Goal: Information Seeking & Learning: Learn about a topic

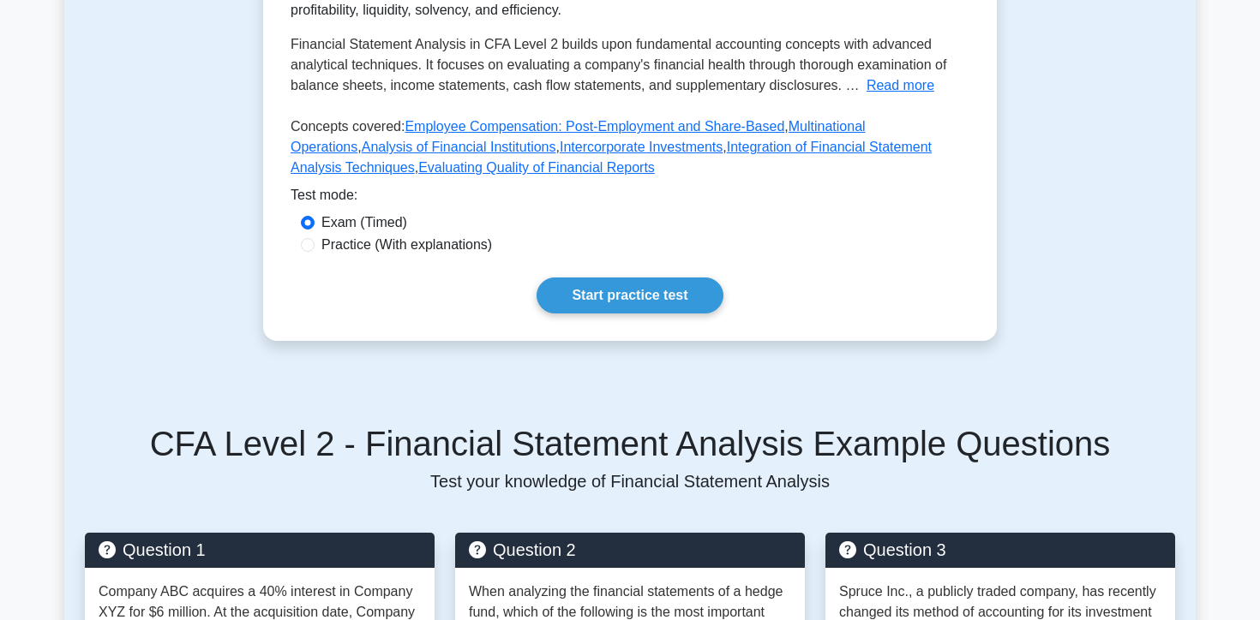
scroll to position [465, 0]
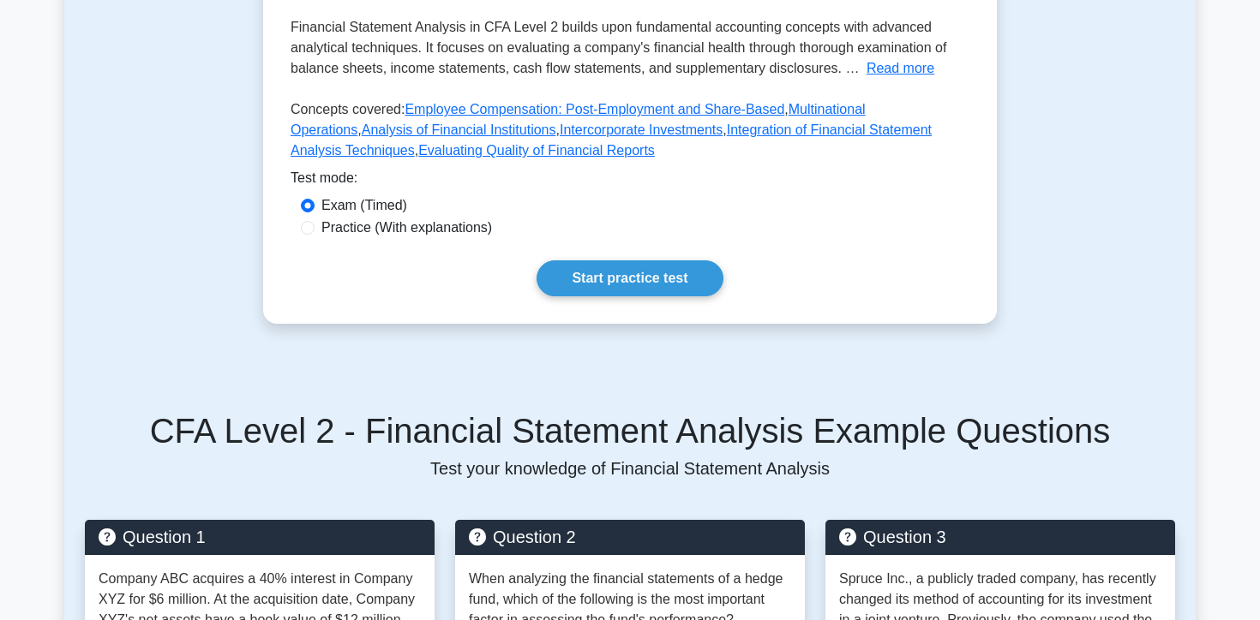
click at [425, 230] on label "Practice (With explanations)" at bounding box center [406, 228] width 171 height 21
click at [314, 230] on input "Practice (With explanations)" at bounding box center [308, 228] width 14 height 14
radio input "true"
click at [614, 289] on link "Start practice test" at bounding box center [629, 278] width 186 height 36
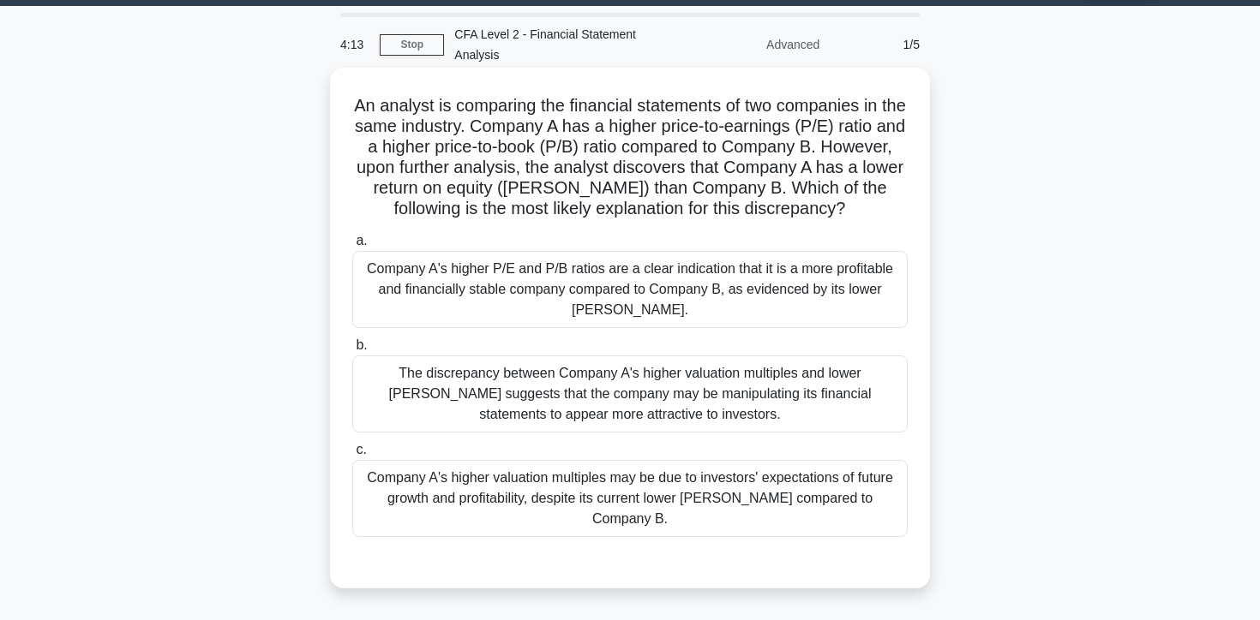
scroll to position [51, 0]
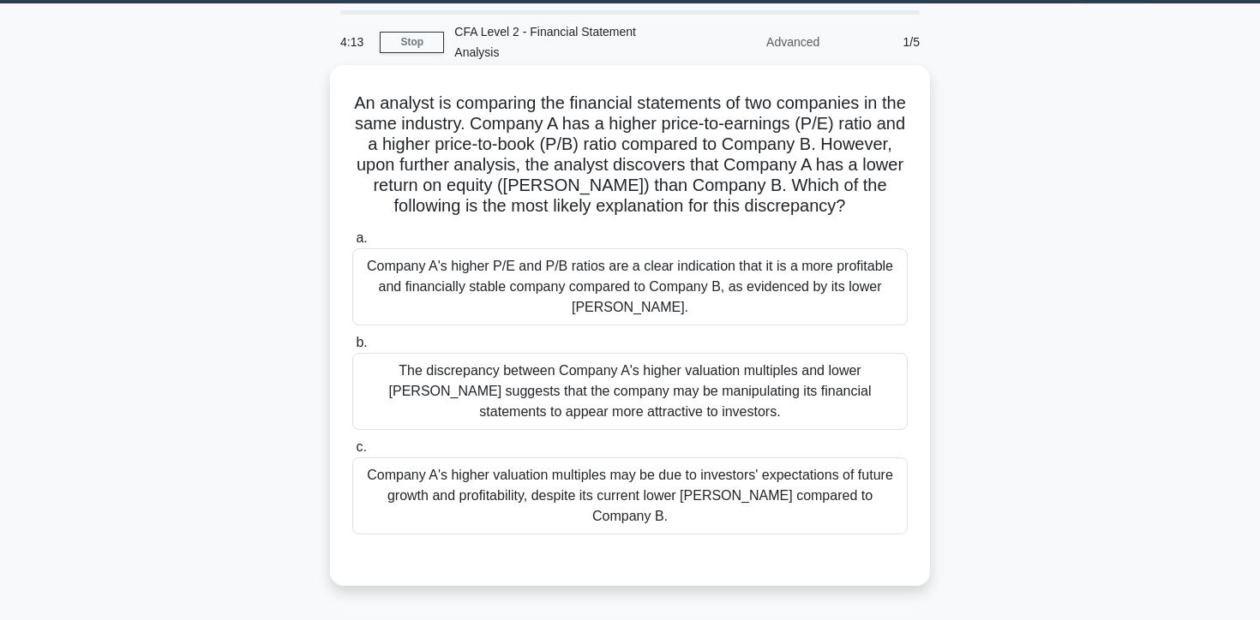
click at [454, 483] on div "Company A's higher valuation multiples may be due to investors' expectations of…" at bounding box center [629, 496] width 555 height 77
click at [352, 453] on input "c. Company A's higher valuation multiples may be due to investors' expectations…" at bounding box center [352, 447] width 0 height 11
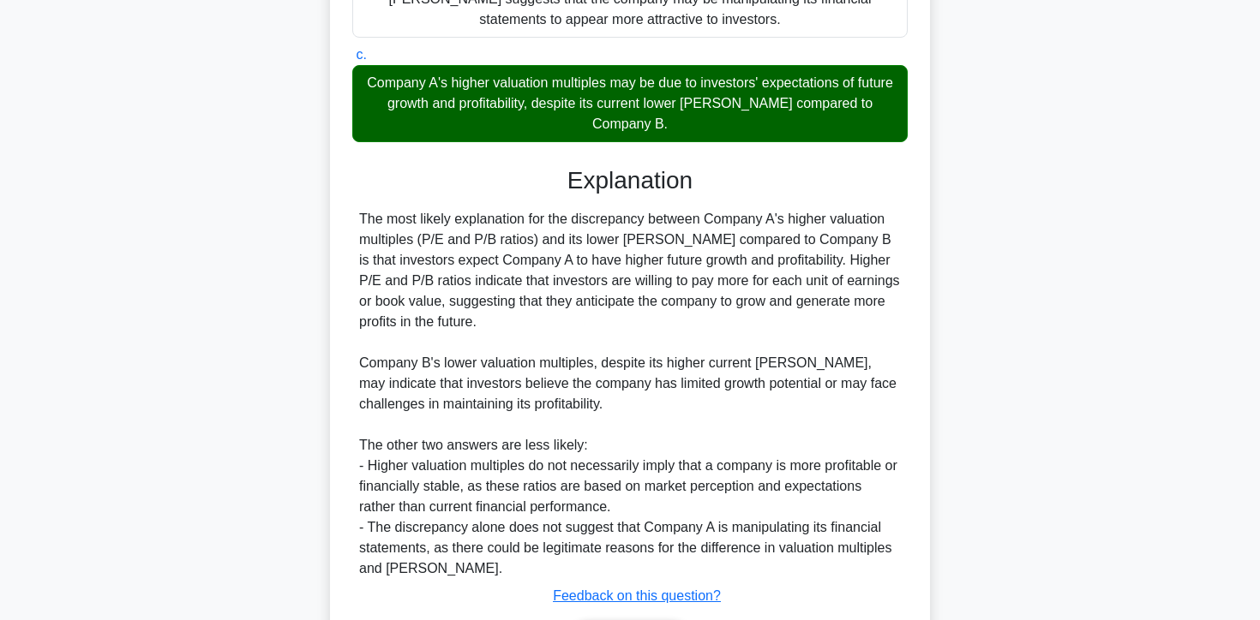
scroll to position [474, 0]
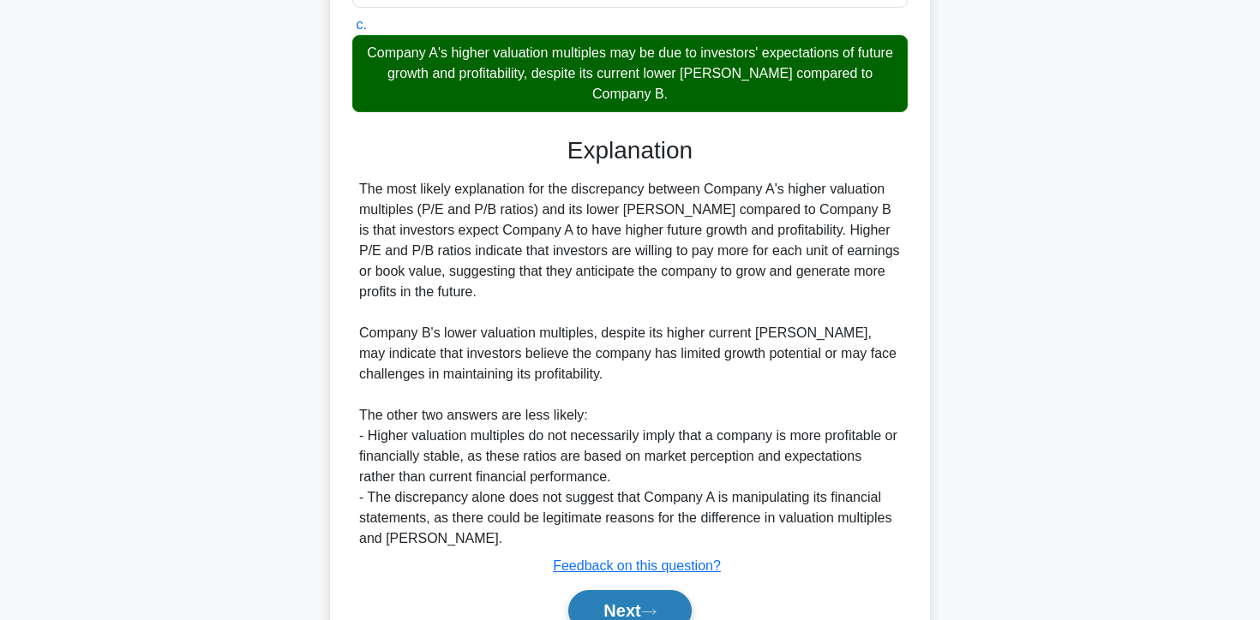
click at [580, 590] on button "Next" at bounding box center [629, 610] width 123 height 41
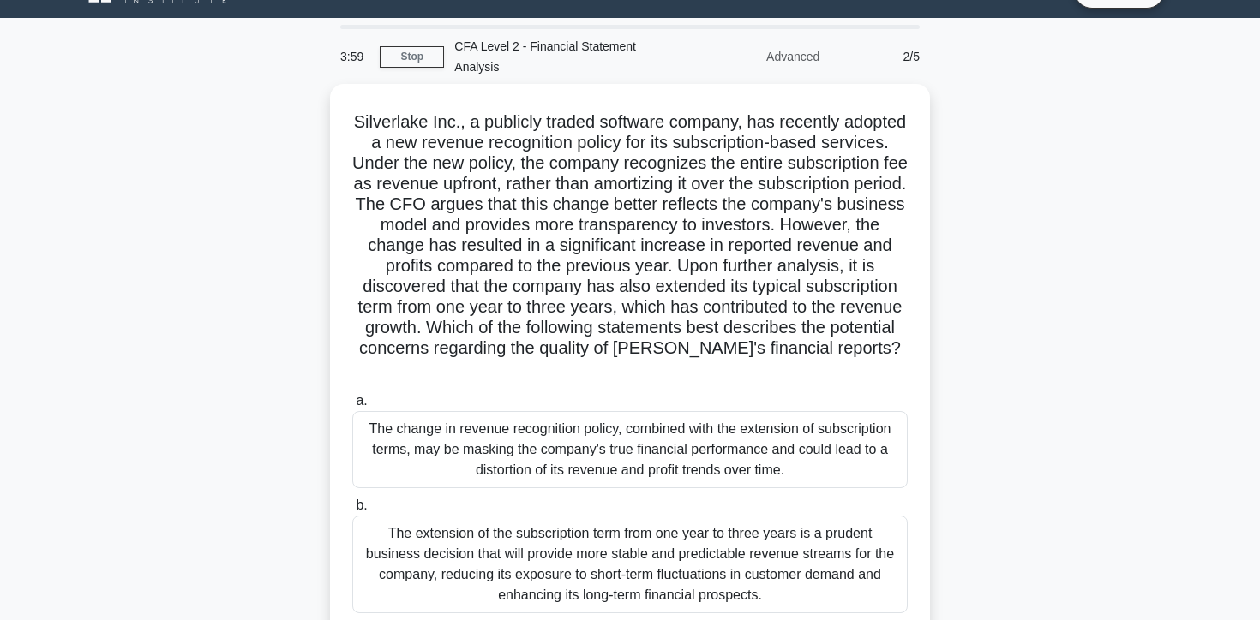
scroll to position [27, 0]
